Goal: Task Accomplishment & Management: Use online tool/utility

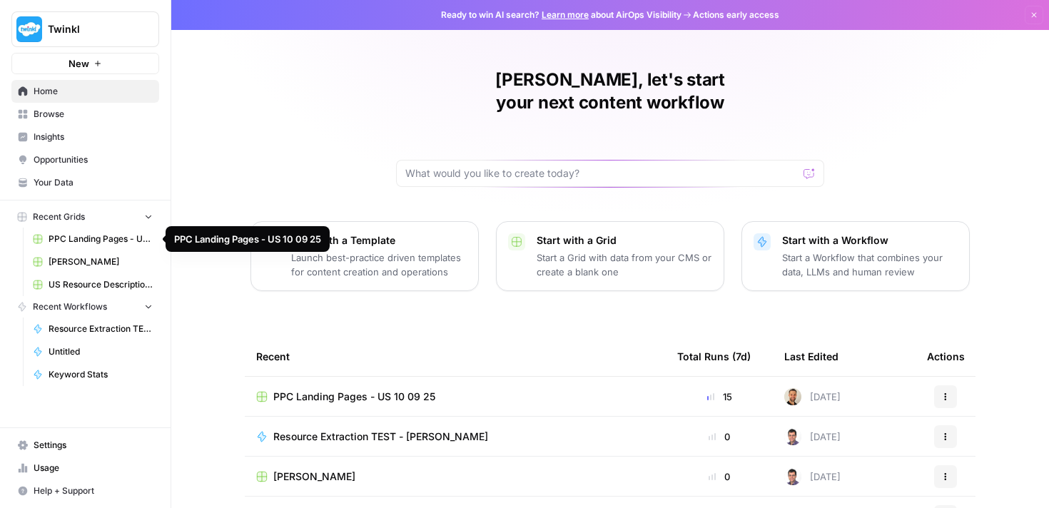
click at [126, 241] on span "PPC Landing Pages - US 10 09 25" at bounding box center [101, 239] width 104 height 13
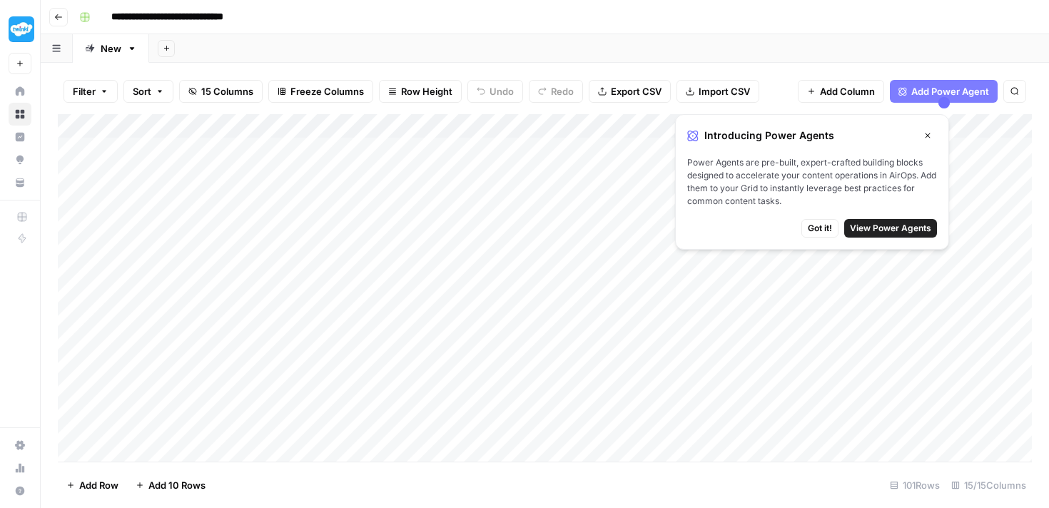
click at [827, 224] on span "Got it!" at bounding box center [820, 228] width 24 height 13
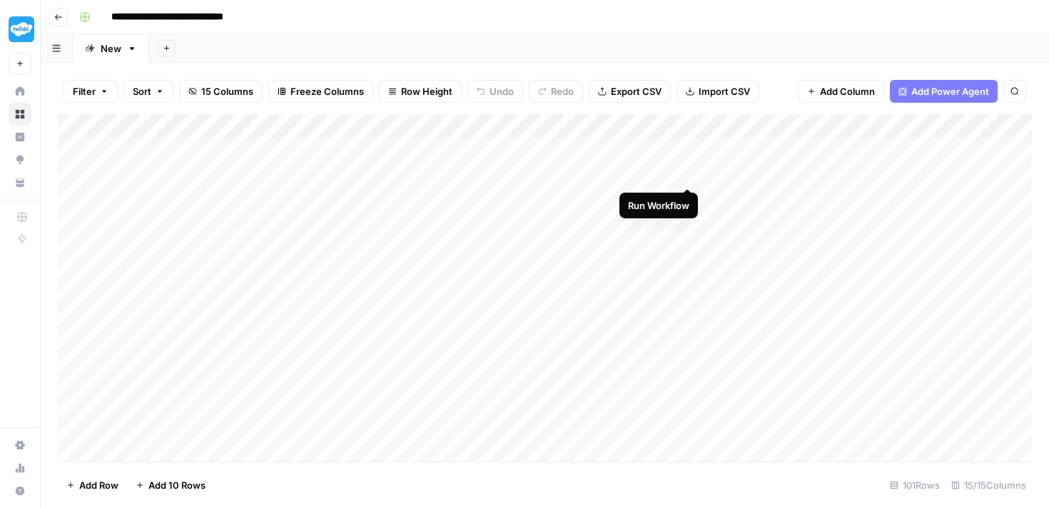
click at [686, 176] on div "Add Column" at bounding box center [545, 288] width 974 height 348
click at [587, 147] on div "Add Column" at bounding box center [545, 288] width 974 height 348
click at [671, 149] on div "Add Column" at bounding box center [545, 288] width 974 height 348
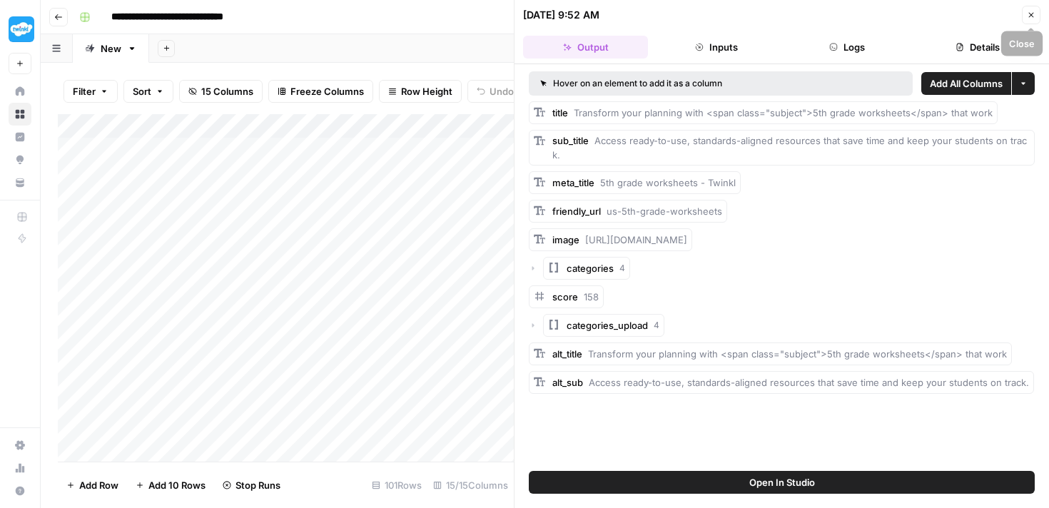
click at [1028, 16] on icon "button" at bounding box center [1031, 15] width 9 height 9
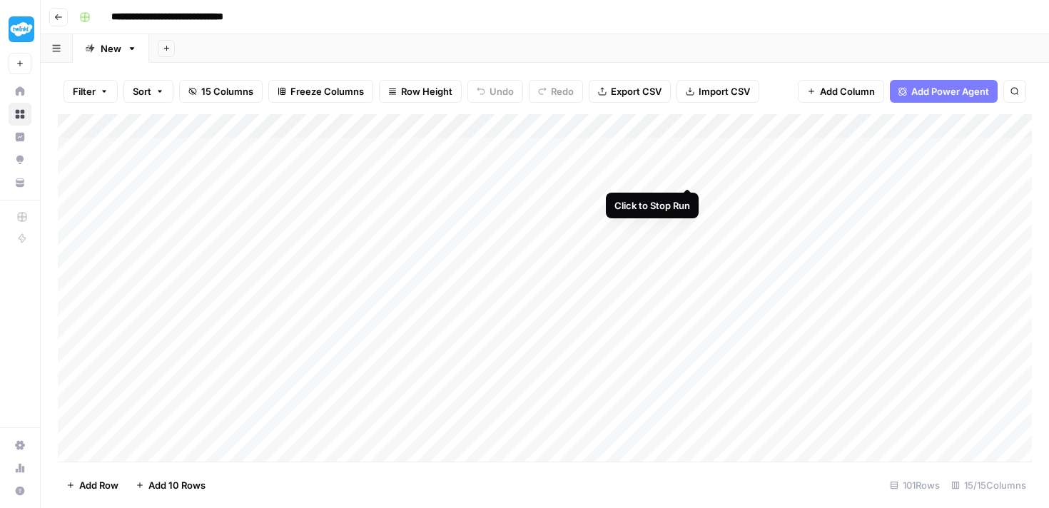
click at [684, 173] on div "Add Column" at bounding box center [545, 288] width 974 height 348
click at [687, 173] on div "Add Column" at bounding box center [545, 288] width 974 height 348
